Goal: Information Seeking & Learning: Learn about a topic

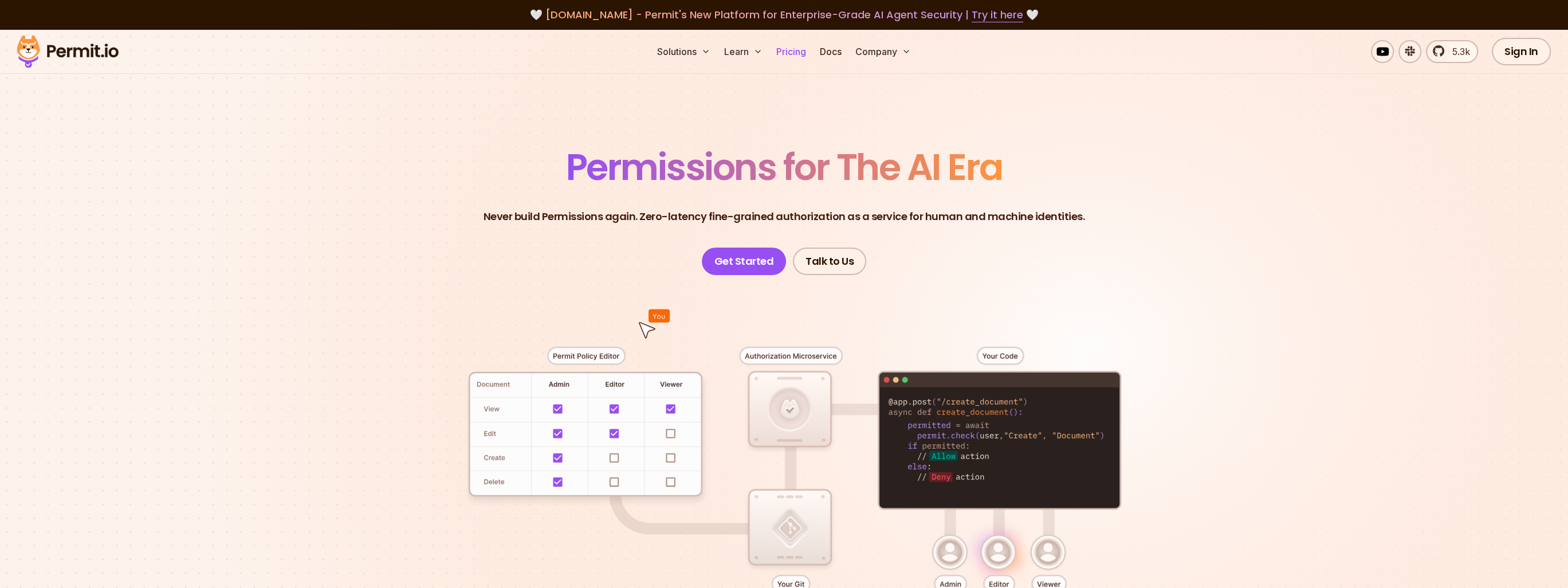
click at [784, 55] on link "Pricing" at bounding box center [791, 52] width 39 height 23
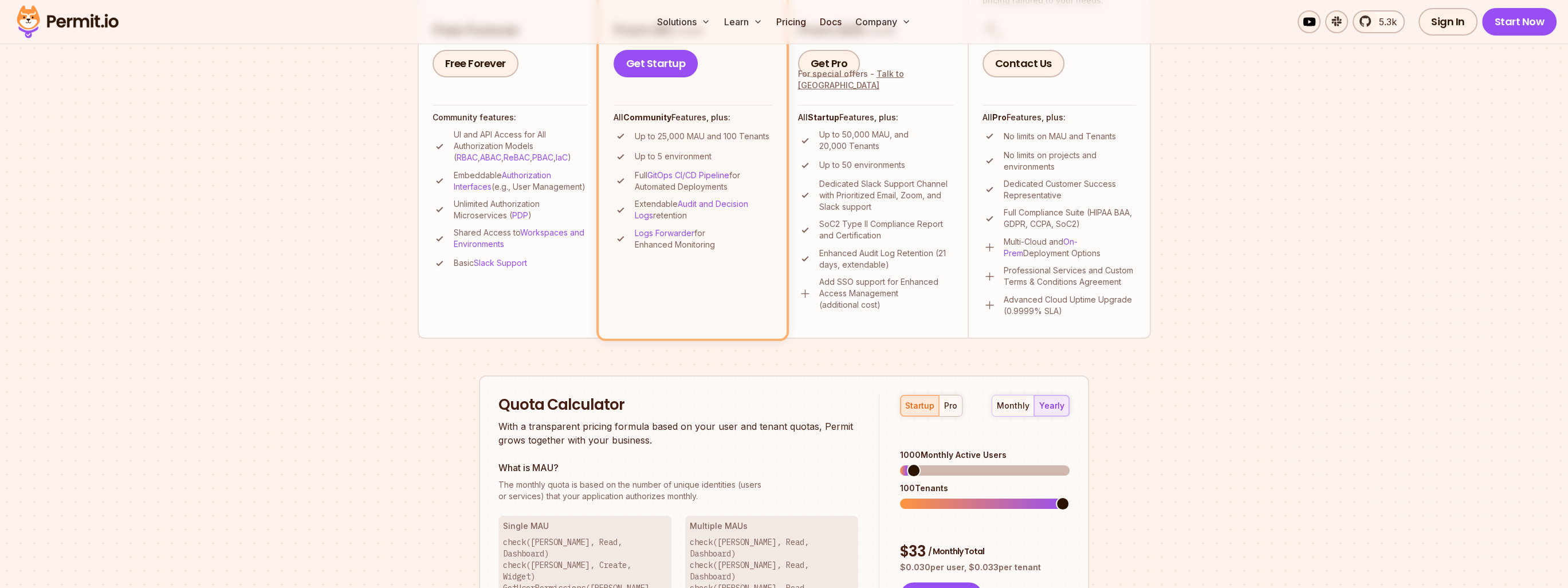
scroll to position [458, 0]
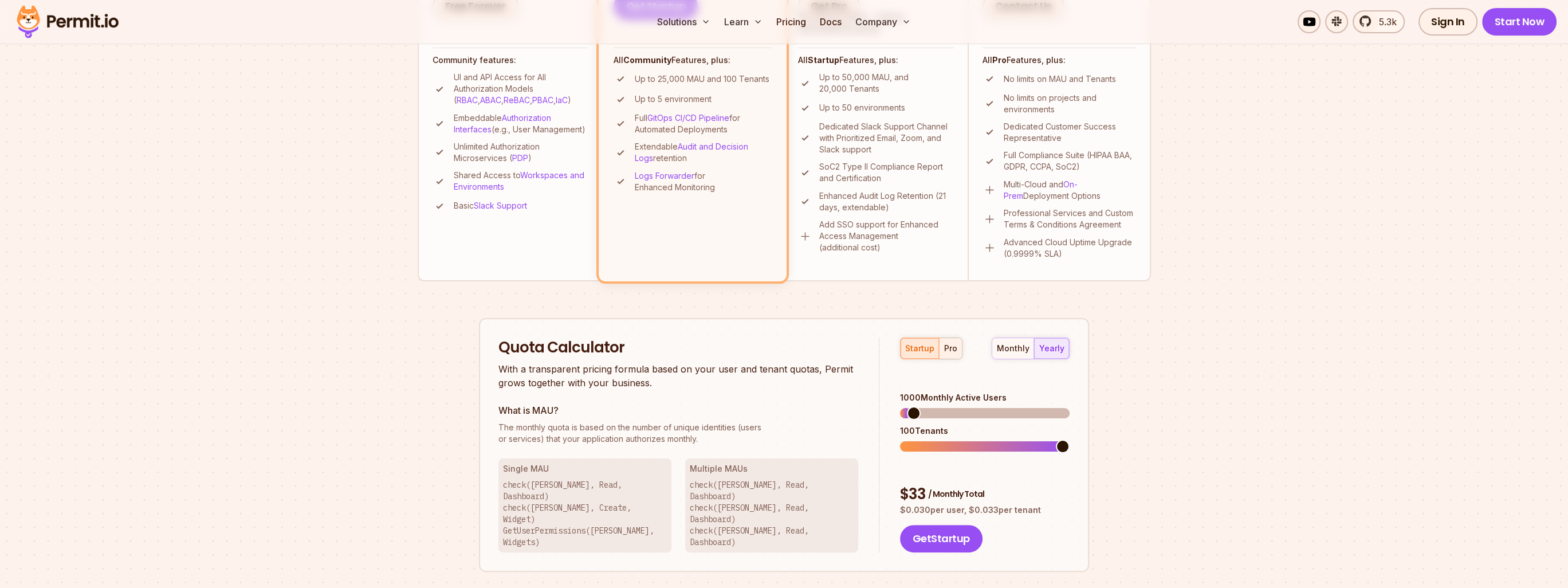
click at [947, 348] on div "pro" at bounding box center [951, 349] width 13 height 12
click at [1020, 344] on div "monthly" at bounding box center [1013, 349] width 33 height 12
click at [900, 439] on span at bounding box center [907, 446] width 14 height 14
click at [904, 406] on span at bounding box center [910, 413] width 14 height 14
click at [900, 439] on span at bounding box center [907, 446] width 14 height 14
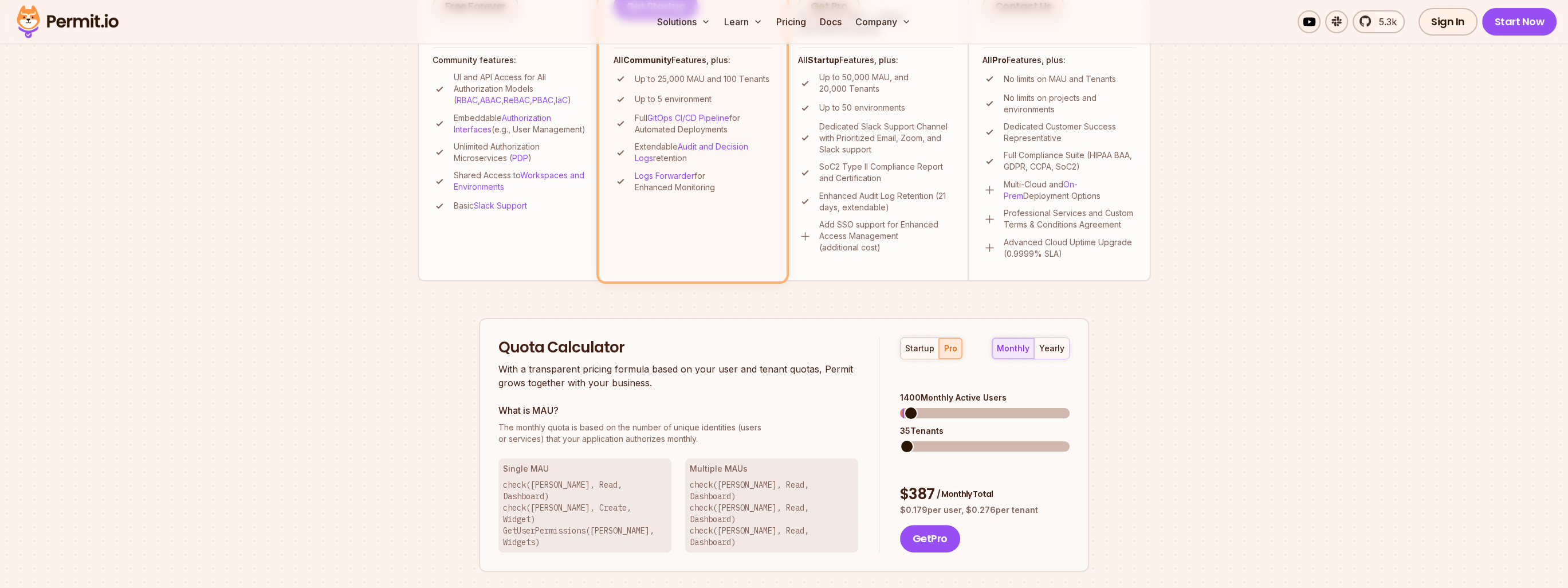
click at [782, 408] on h3 "What is MAU?" at bounding box center [678, 410] width 360 height 14
